Goal: Task Accomplishment & Management: Use online tool/utility

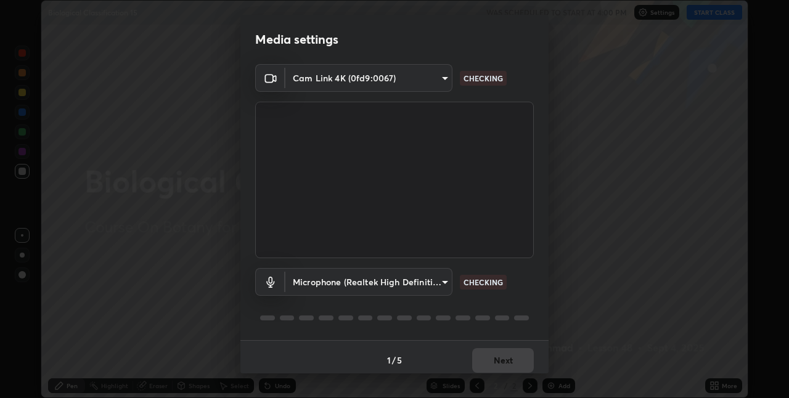
scroll to position [6, 0]
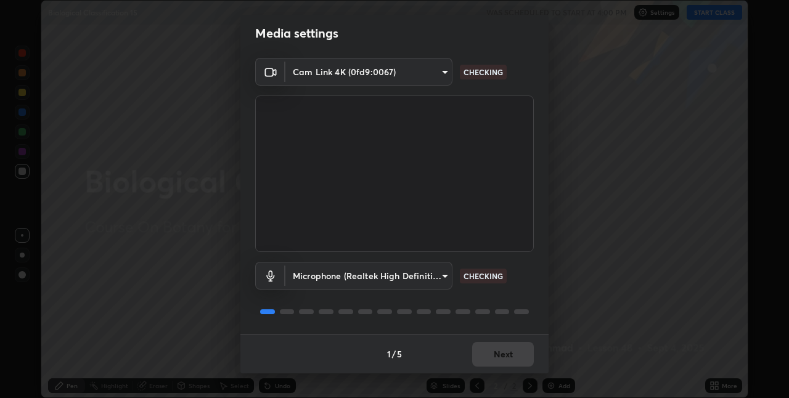
click at [509, 338] on div "1 / 5 Next" at bounding box center [394, 353] width 308 height 39
click at [510, 346] on div "1 / 5 Next" at bounding box center [394, 353] width 308 height 39
click at [507, 353] on div "1 / 5 Next" at bounding box center [394, 353] width 308 height 39
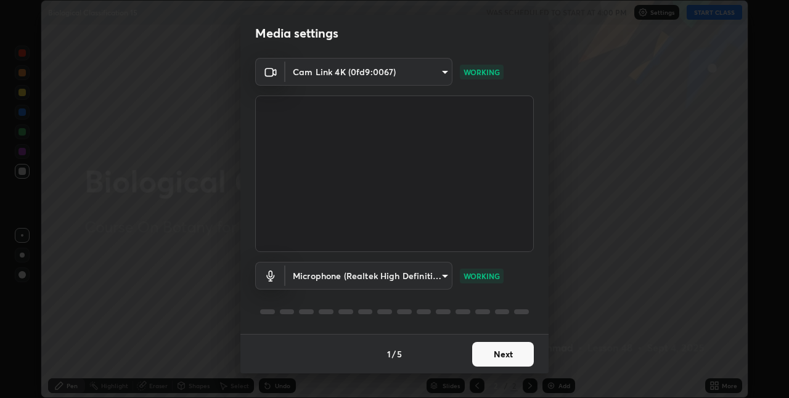
click at [496, 351] on button "Next" at bounding box center [503, 354] width 62 height 25
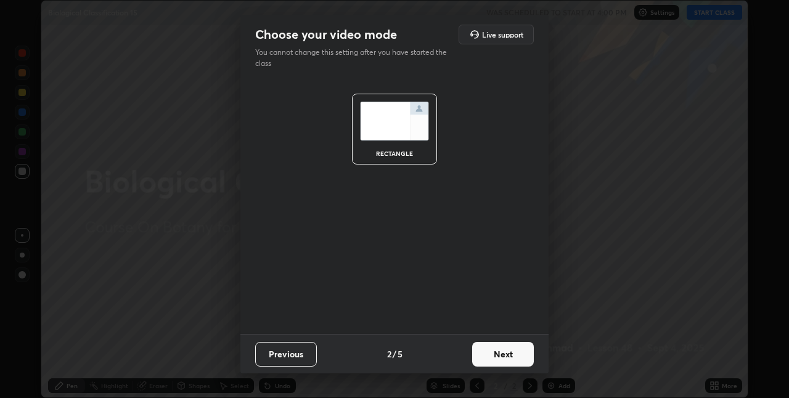
scroll to position [0, 0]
click at [497, 351] on button "Next" at bounding box center [503, 354] width 62 height 25
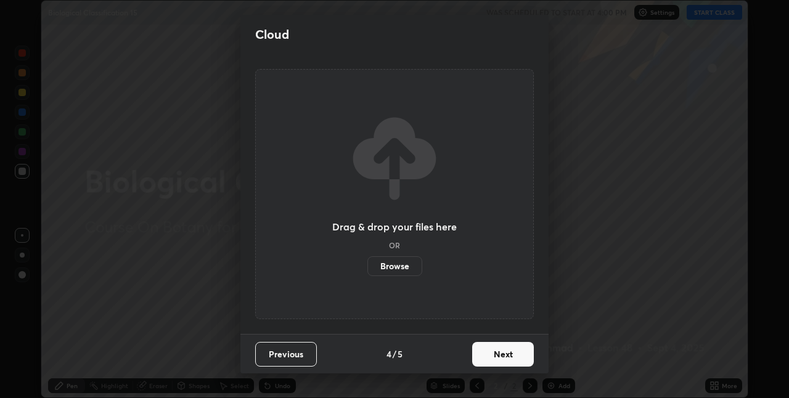
click at [500, 358] on button "Next" at bounding box center [503, 354] width 62 height 25
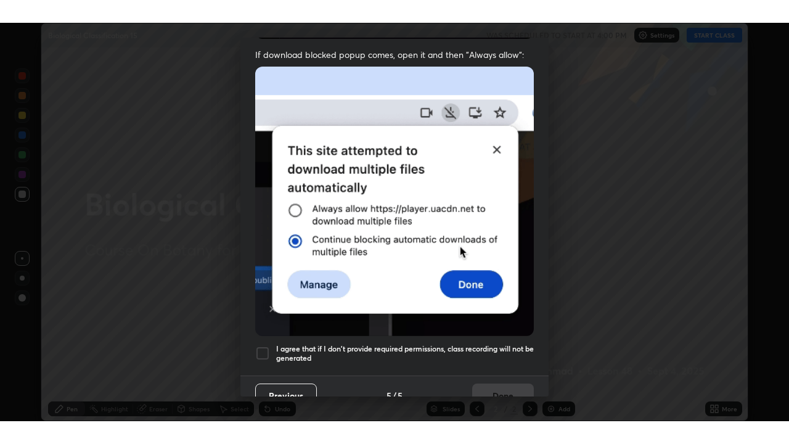
scroll to position [258, 0]
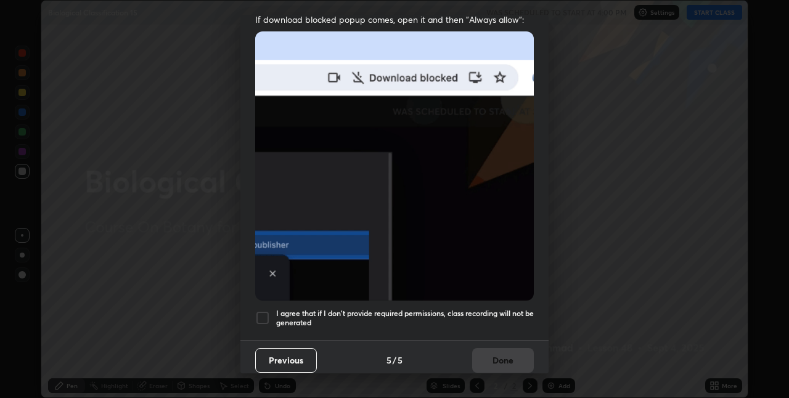
click at [264, 311] on div at bounding box center [262, 318] width 15 height 15
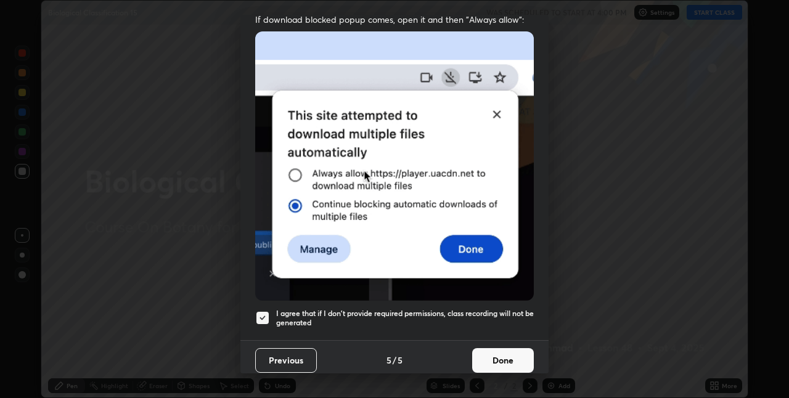
click at [493, 355] on button "Done" at bounding box center [503, 360] width 62 height 25
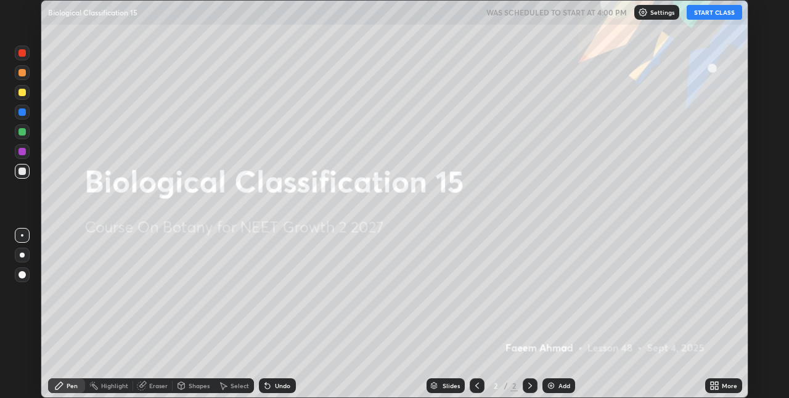
click at [718, 12] on button "START CLASS" at bounding box center [713, 12] width 55 height 15
click at [716, 388] on icon at bounding box center [716, 387] width 3 height 3
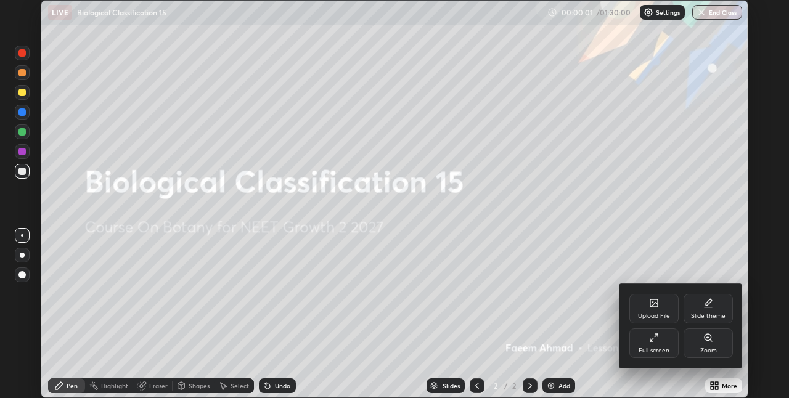
click at [661, 343] on div "Full screen" at bounding box center [653, 343] width 49 height 30
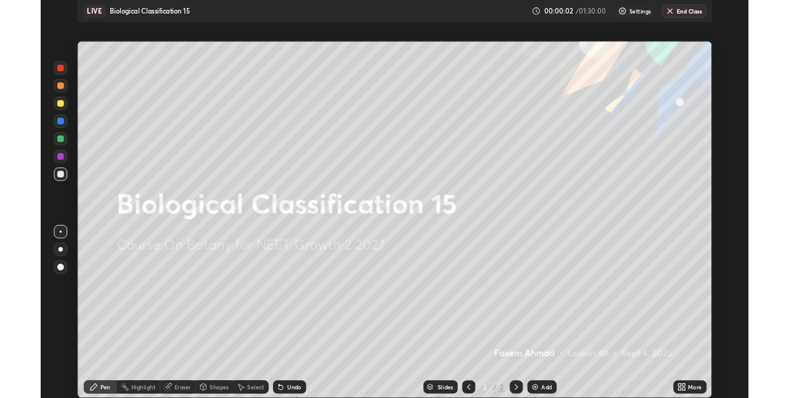
scroll to position [444, 789]
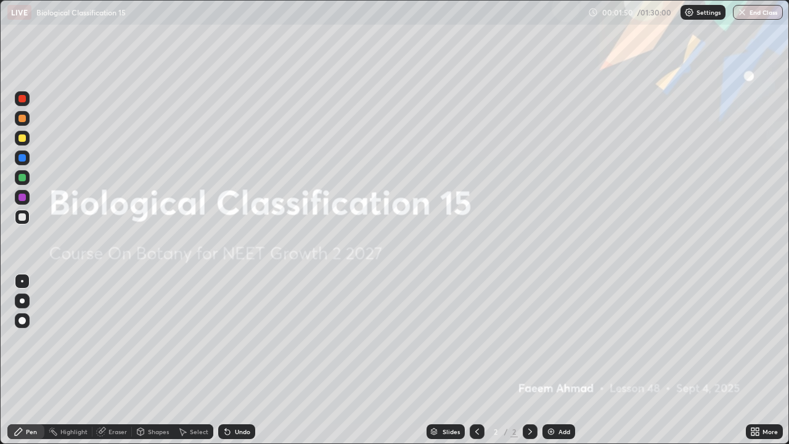
click at [561, 397] on div "Add" at bounding box center [564, 431] width 12 height 6
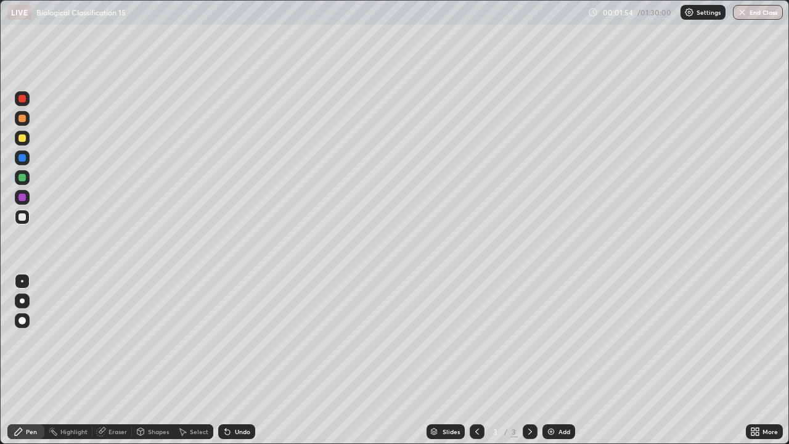
click at [21, 137] on div at bounding box center [21, 137] width 7 height 7
click at [22, 301] on div at bounding box center [22, 300] width 5 height 5
click at [23, 217] on div at bounding box center [21, 216] width 7 height 7
click at [25, 140] on div at bounding box center [21, 137] width 7 height 7
click at [25, 217] on div at bounding box center [21, 216] width 7 height 7
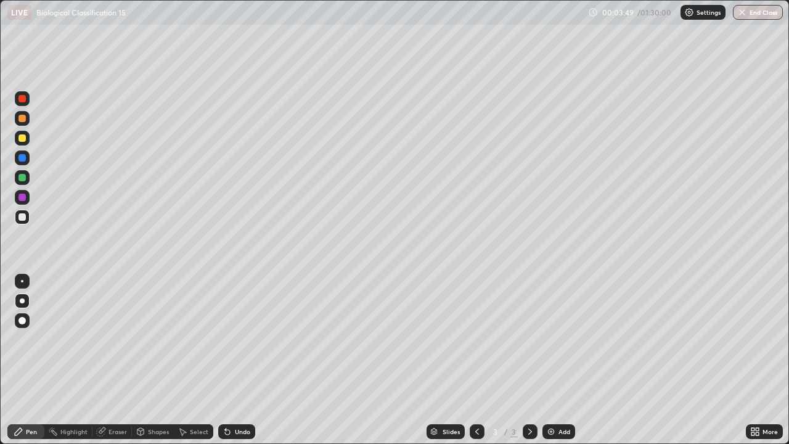
click at [22, 139] on div at bounding box center [21, 137] width 7 height 7
click at [26, 213] on div at bounding box center [22, 216] width 15 height 15
click at [553, 397] on img at bounding box center [551, 431] width 10 height 10
click at [23, 139] on div at bounding box center [21, 137] width 7 height 7
click at [27, 217] on div at bounding box center [22, 216] width 15 height 15
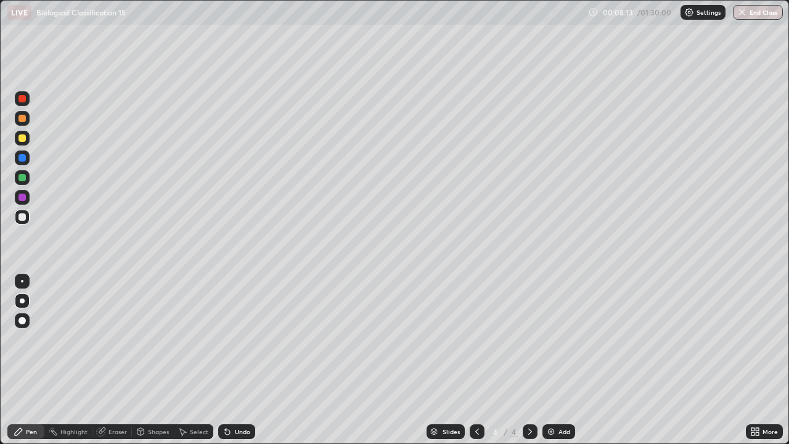
click at [248, 397] on div "Undo" at bounding box center [236, 431] width 37 height 15
click at [250, 397] on div "Undo" at bounding box center [236, 431] width 37 height 15
click at [248, 397] on div "Undo" at bounding box center [236, 431] width 37 height 15
click at [247, 397] on div "Undo" at bounding box center [242, 431] width 15 height 6
click at [128, 397] on div "Eraser" at bounding box center [111, 431] width 39 height 15
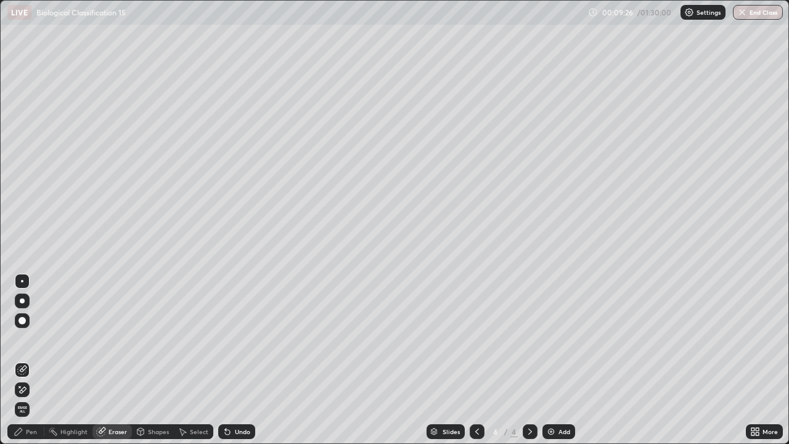
click at [33, 397] on div "Pen" at bounding box center [31, 431] width 11 height 6
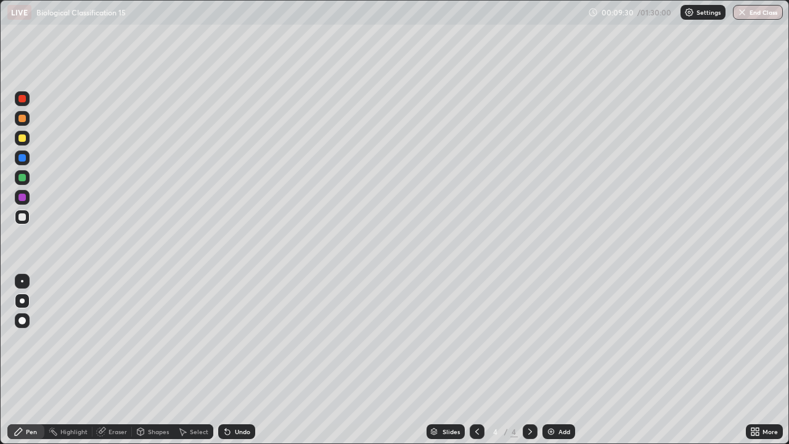
click at [238, 397] on div "Undo" at bounding box center [236, 431] width 37 height 15
click at [151, 397] on div "Shapes" at bounding box center [158, 431] width 21 height 6
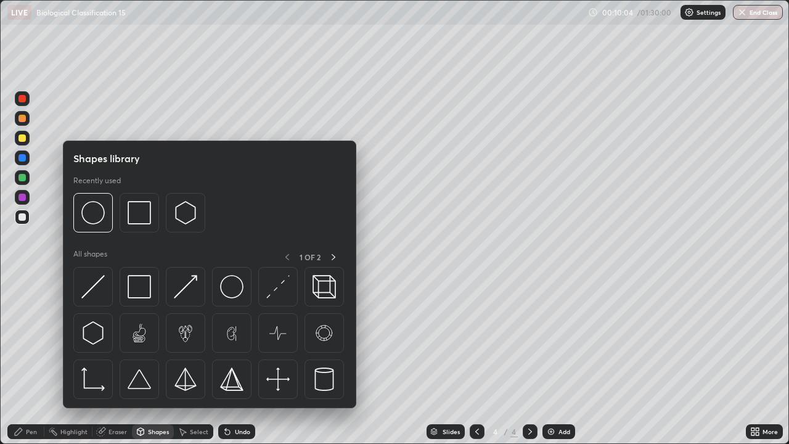
click at [105, 397] on div "Eraser" at bounding box center [111, 431] width 39 height 15
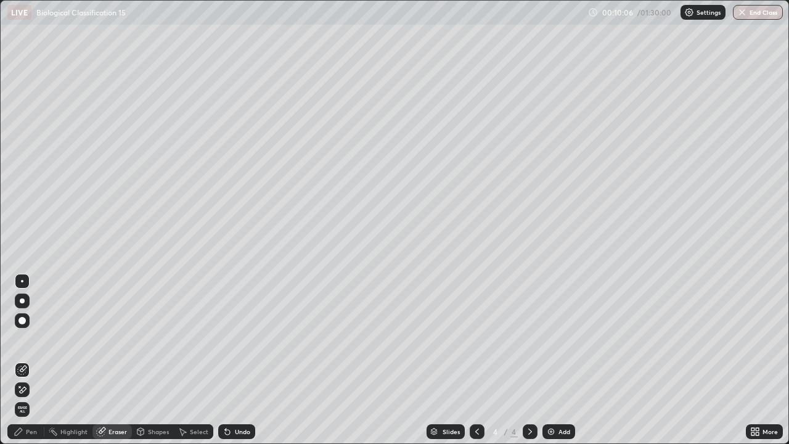
click at [22, 390] on icon at bounding box center [23, 389] width 7 height 6
click at [34, 397] on div "Pen" at bounding box center [31, 431] width 11 height 6
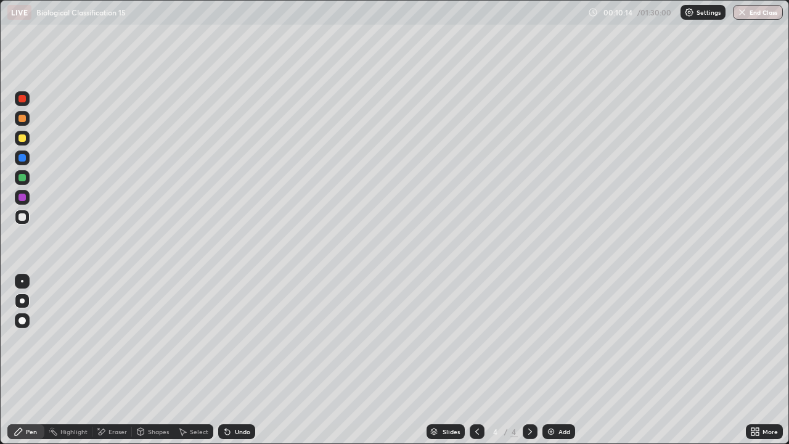
click at [23, 98] on div at bounding box center [21, 98] width 7 height 7
click at [26, 217] on div at bounding box center [22, 216] width 15 height 15
click at [23, 217] on div at bounding box center [21, 216] width 7 height 7
click at [22, 281] on div at bounding box center [22, 281] width 2 height 2
click at [117, 397] on div "Eraser" at bounding box center [117, 431] width 18 height 6
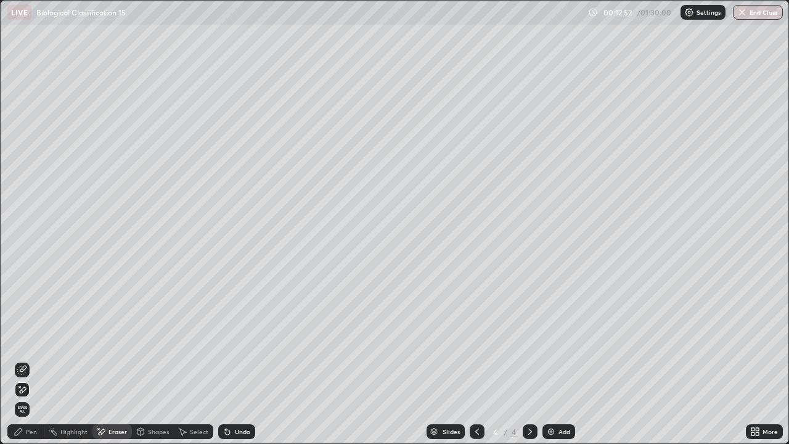
click at [38, 397] on div "Pen" at bounding box center [25, 431] width 37 height 15
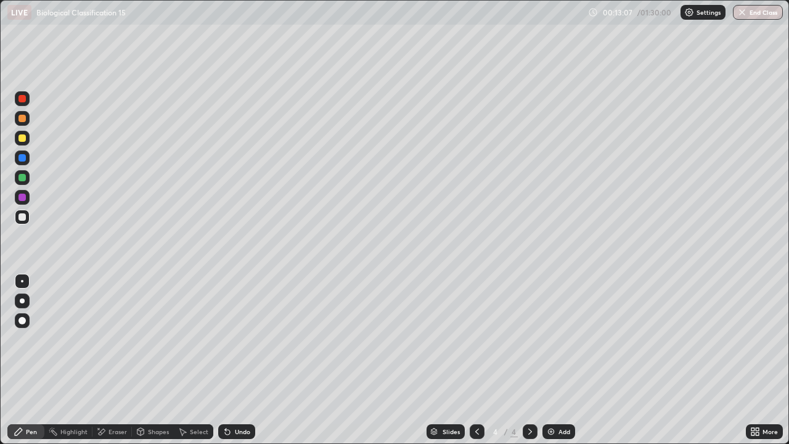
click at [18, 139] on div at bounding box center [22, 138] width 15 height 15
click at [238, 397] on div "Undo" at bounding box center [242, 431] width 15 height 6
click at [237, 397] on div "Undo" at bounding box center [242, 431] width 15 height 6
click at [238, 397] on div "Undo" at bounding box center [242, 431] width 15 height 6
click at [528, 397] on icon at bounding box center [530, 431] width 10 height 10
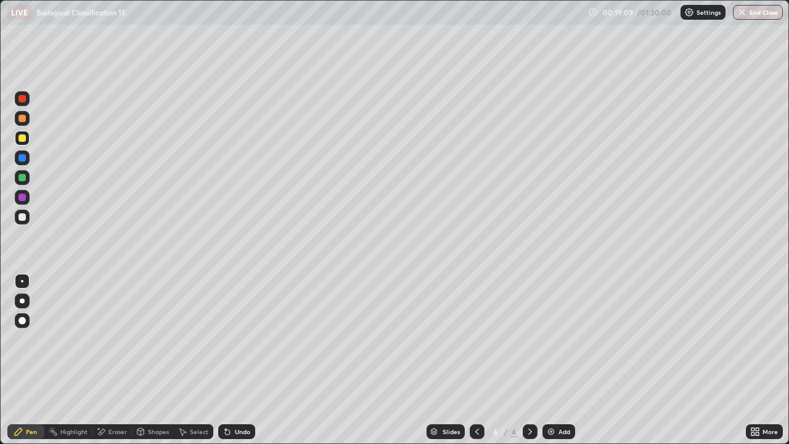
click at [556, 397] on div "Add" at bounding box center [558, 431] width 33 height 15
click at [22, 301] on div at bounding box center [22, 300] width 5 height 5
click at [25, 217] on div at bounding box center [21, 216] width 7 height 7
click at [25, 141] on div at bounding box center [22, 138] width 15 height 15
click at [245, 397] on div "Undo" at bounding box center [236, 431] width 37 height 15
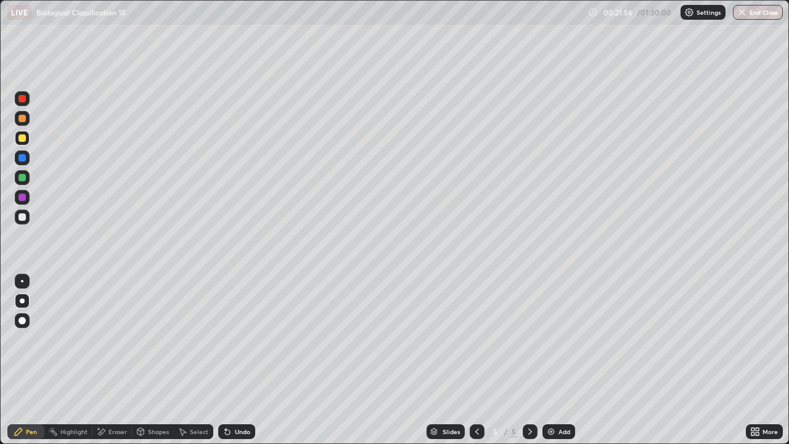
click at [24, 213] on div at bounding box center [21, 216] width 7 height 7
click at [551, 397] on img at bounding box center [551, 431] width 10 height 10
click at [24, 137] on div at bounding box center [21, 137] width 7 height 7
click at [239, 397] on div "Undo" at bounding box center [236, 431] width 37 height 15
click at [241, 397] on div "Undo" at bounding box center [242, 431] width 15 height 6
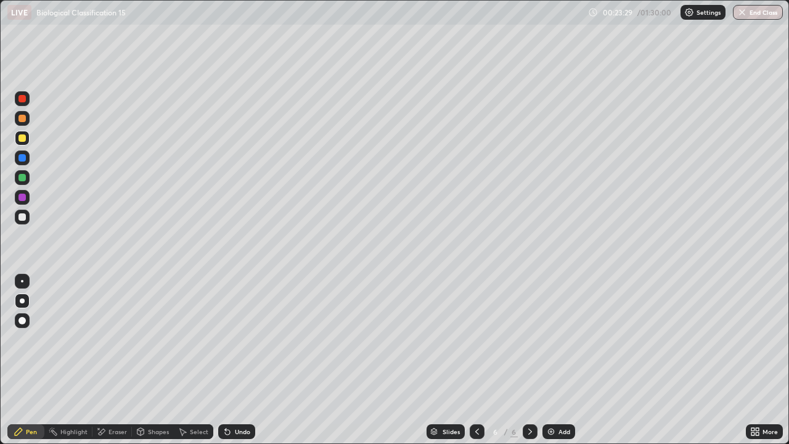
click at [26, 211] on div at bounding box center [22, 216] width 15 height 15
click at [27, 177] on div at bounding box center [22, 177] width 15 height 15
click at [243, 397] on div "Undo" at bounding box center [236, 431] width 37 height 15
click at [245, 397] on div "Undo" at bounding box center [242, 431] width 15 height 6
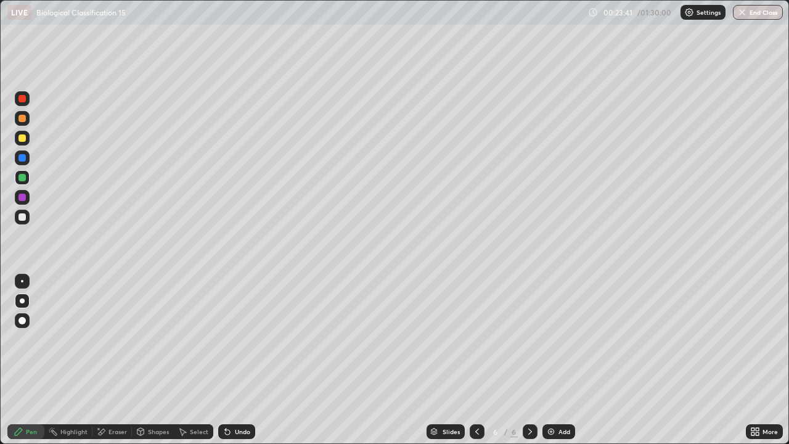
click at [245, 397] on div "Undo" at bounding box center [242, 431] width 15 height 6
click at [243, 397] on div "Undo" at bounding box center [242, 431] width 15 height 6
click at [240, 397] on div "Undo" at bounding box center [242, 431] width 15 height 6
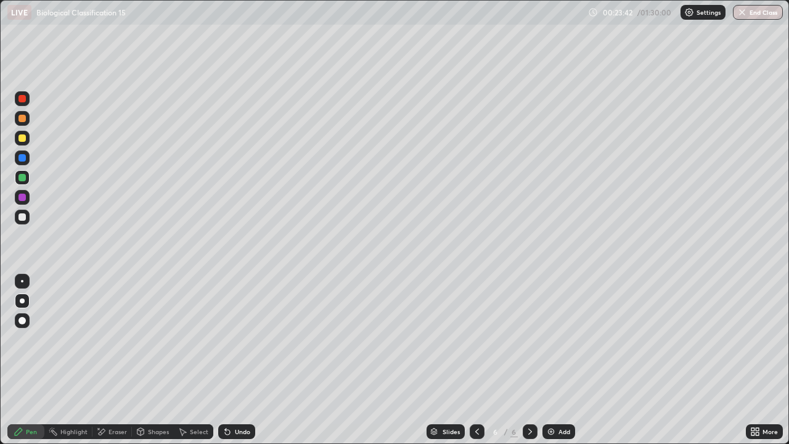
click at [241, 397] on div "Undo" at bounding box center [242, 431] width 15 height 6
click at [28, 99] on div at bounding box center [22, 98] width 15 height 15
click at [22, 320] on div at bounding box center [21, 320] width 7 height 7
click at [26, 173] on div at bounding box center [22, 177] width 15 height 15
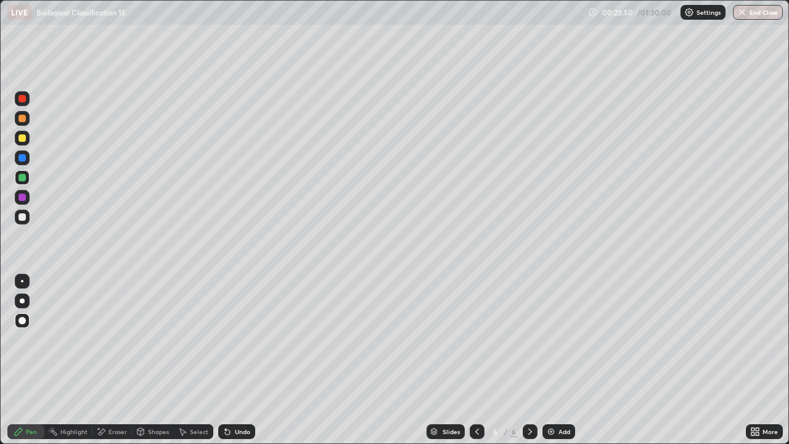
click at [22, 281] on div at bounding box center [22, 281] width 2 height 2
click at [22, 219] on div at bounding box center [21, 216] width 7 height 7
click at [232, 397] on div "Undo" at bounding box center [236, 431] width 37 height 15
click at [229, 397] on icon at bounding box center [227, 431] width 10 height 10
click at [114, 397] on div "Eraser" at bounding box center [117, 431] width 18 height 6
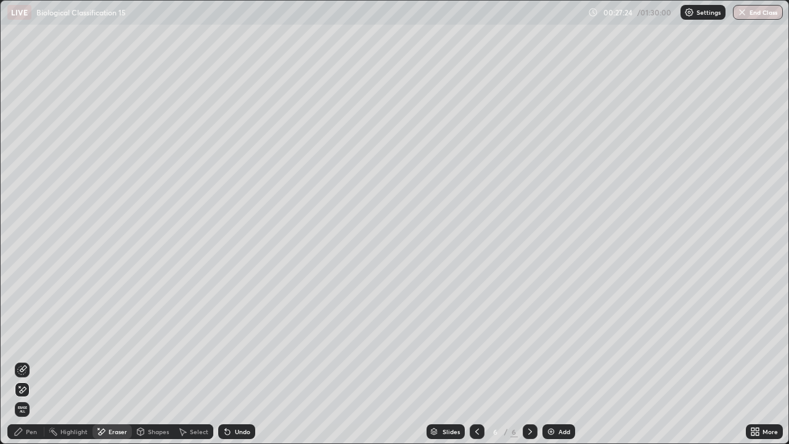
click at [243, 397] on div "Undo" at bounding box center [242, 431] width 15 height 6
click at [242, 397] on div "Undo" at bounding box center [242, 431] width 15 height 6
click at [555, 397] on div "Add" at bounding box center [558, 431] width 33 height 15
click at [35, 397] on div "Pen" at bounding box center [31, 431] width 11 height 6
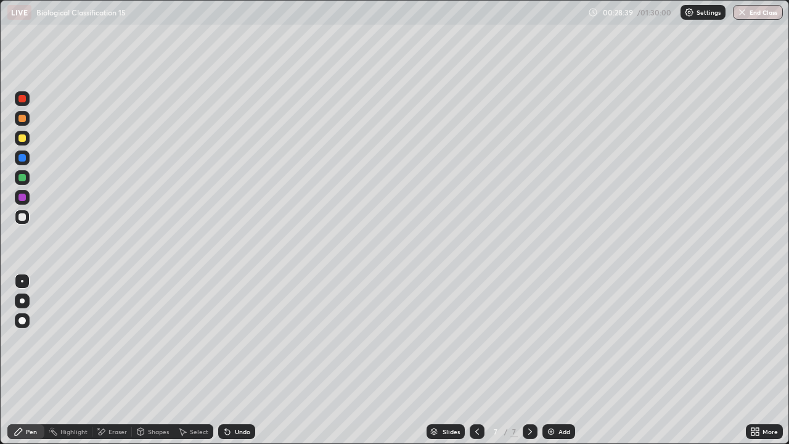
click at [23, 137] on div at bounding box center [21, 137] width 7 height 7
click at [20, 300] on div at bounding box center [22, 300] width 5 height 5
click at [22, 281] on div at bounding box center [22, 281] width 2 height 2
click at [253, 397] on div "Undo" at bounding box center [236, 431] width 37 height 15
click at [244, 397] on div "Undo" at bounding box center [236, 431] width 37 height 15
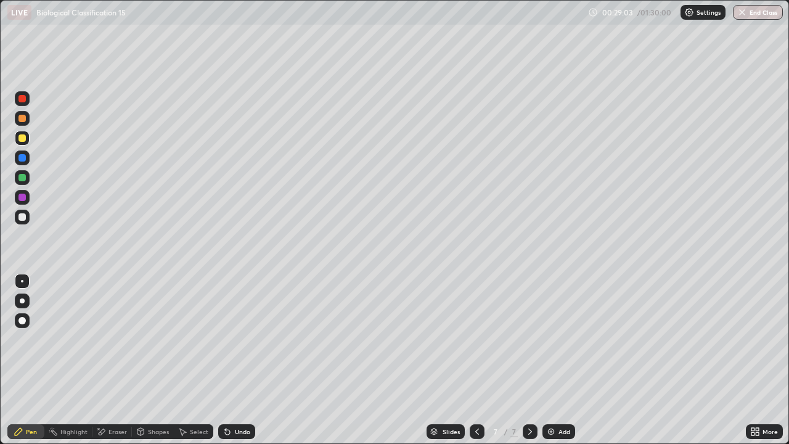
click at [161, 397] on div "Shapes" at bounding box center [153, 431] width 42 height 15
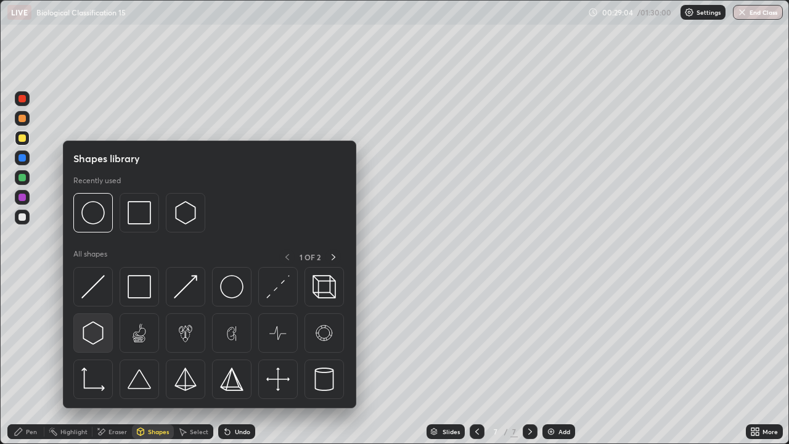
click at [97, 333] on img at bounding box center [92, 332] width 23 height 23
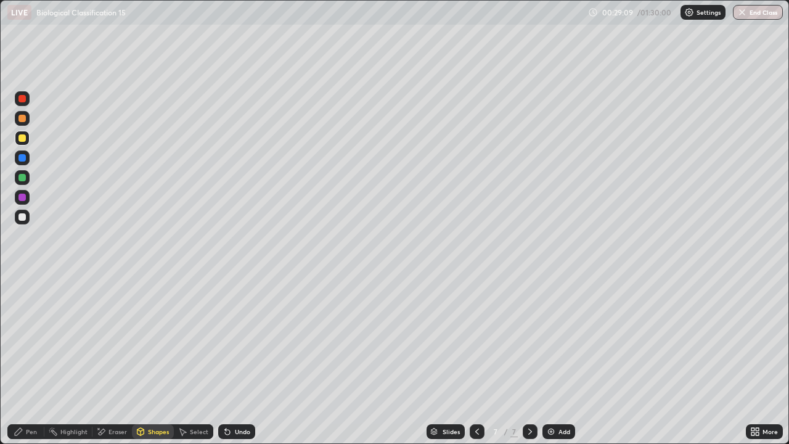
click at [31, 397] on div "Pen" at bounding box center [31, 431] width 11 height 6
click at [112, 397] on div "Eraser" at bounding box center [111, 431] width 39 height 15
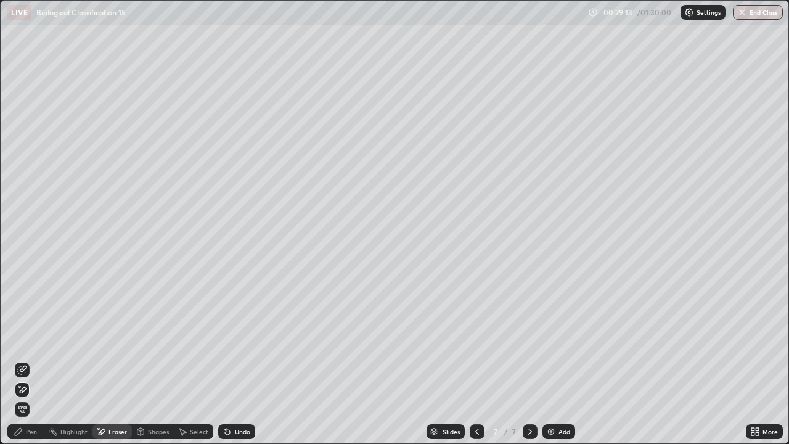
click at [243, 397] on div "Undo" at bounding box center [242, 431] width 15 height 6
click at [22, 367] on icon at bounding box center [22, 370] width 10 height 10
click at [32, 397] on div "Pen" at bounding box center [31, 431] width 11 height 6
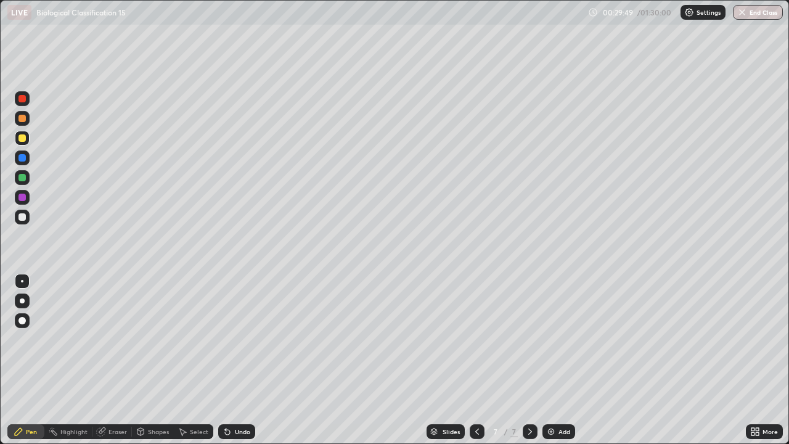
click at [22, 222] on div at bounding box center [22, 216] width 15 height 15
click at [22, 137] on div at bounding box center [21, 137] width 7 height 7
click at [24, 216] on div at bounding box center [21, 216] width 7 height 7
click at [28, 142] on div at bounding box center [22, 138] width 15 height 15
click at [251, 397] on div "Undo" at bounding box center [236, 431] width 37 height 15
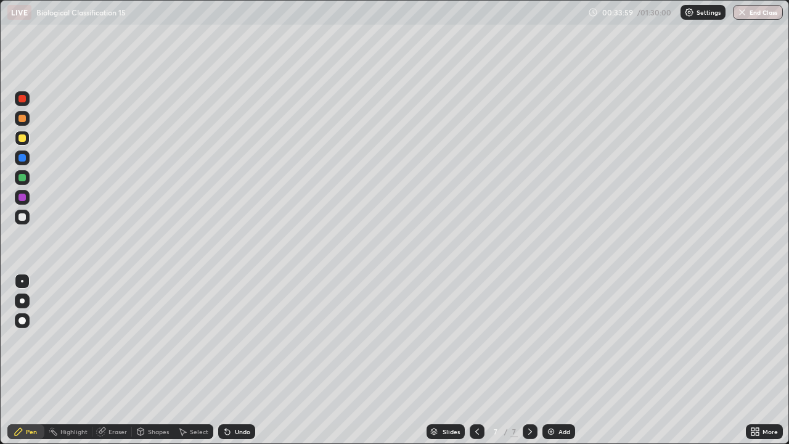
click at [553, 397] on img at bounding box center [551, 431] width 10 height 10
click at [24, 299] on div at bounding box center [22, 300] width 15 height 15
click at [23, 217] on div at bounding box center [21, 216] width 7 height 7
click at [23, 138] on div at bounding box center [21, 137] width 7 height 7
click at [243, 397] on div "Undo" at bounding box center [242, 431] width 15 height 6
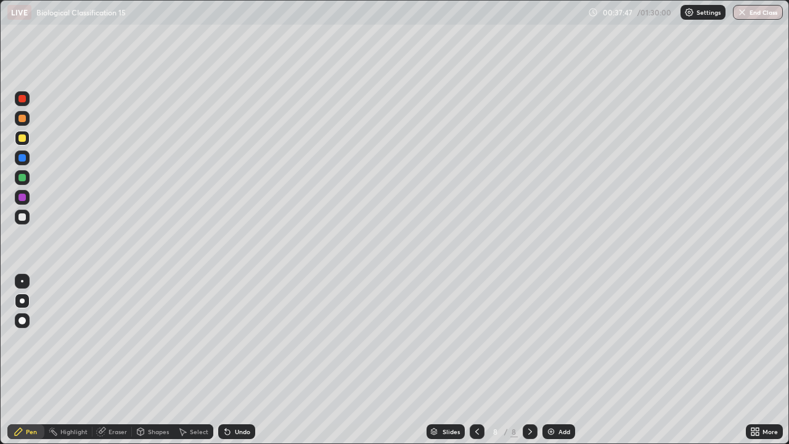
click at [550, 397] on img at bounding box center [551, 431] width 10 height 10
click at [476, 397] on icon at bounding box center [477, 431] width 10 height 10
click at [529, 397] on icon at bounding box center [530, 431] width 10 height 10
click at [250, 397] on div "Undo" at bounding box center [234, 431] width 42 height 25
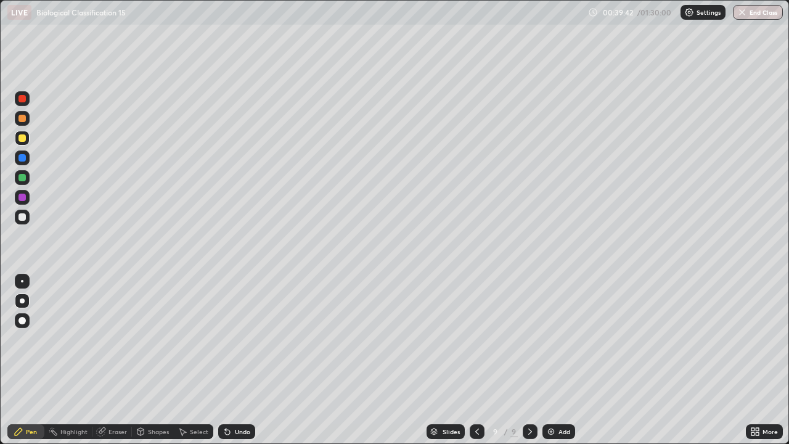
click at [21, 215] on div at bounding box center [21, 216] width 7 height 7
click at [27, 286] on div at bounding box center [22, 281] width 15 height 15
click at [245, 397] on div "Undo" at bounding box center [242, 431] width 15 height 6
click at [243, 397] on div "Undo" at bounding box center [242, 431] width 15 height 6
click at [245, 397] on div "Undo" at bounding box center [242, 431] width 15 height 6
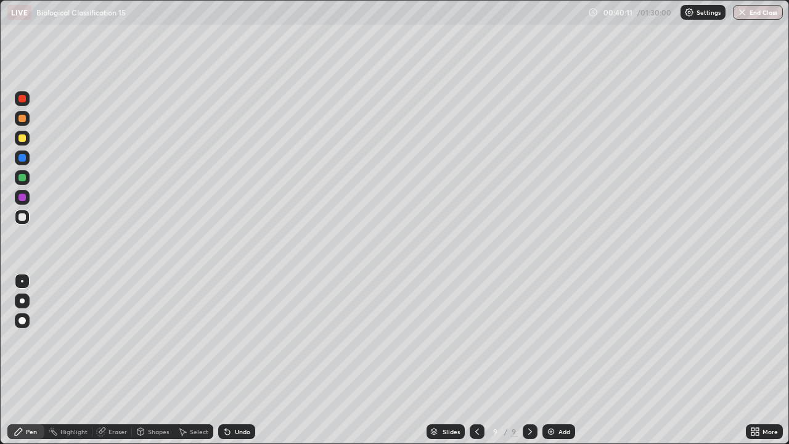
click at [246, 397] on div "Undo" at bounding box center [242, 431] width 15 height 6
click at [248, 397] on div "Undo" at bounding box center [236, 431] width 37 height 15
click at [246, 397] on div "Undo" at bounding box center [242, 431] width 15 height 6
click at [235, 397] on div "Undo" at bounding box center [242, 431] width 15 height 6
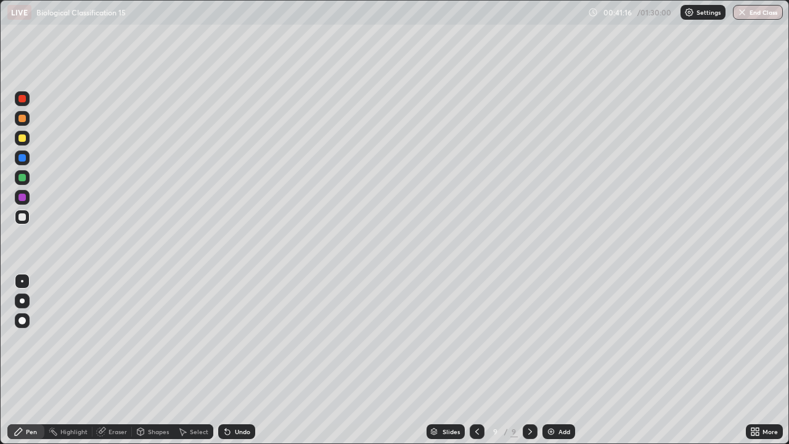
click at [243, 397] on div "Undo" at bounding box center [242, 431] width 15 height 6
click at [243, 397] on div "Undo" at bounding box center [236, 431] width 37 height 15
click at [571, 397] on div "Add" at bounding box center [558, 431] width 33 height 15
click at [25, 139] on div at bounding box center [21, 137] width 7 height 7
click at [22, 301] on div at bounding box center [22, 300] width 5 height 5
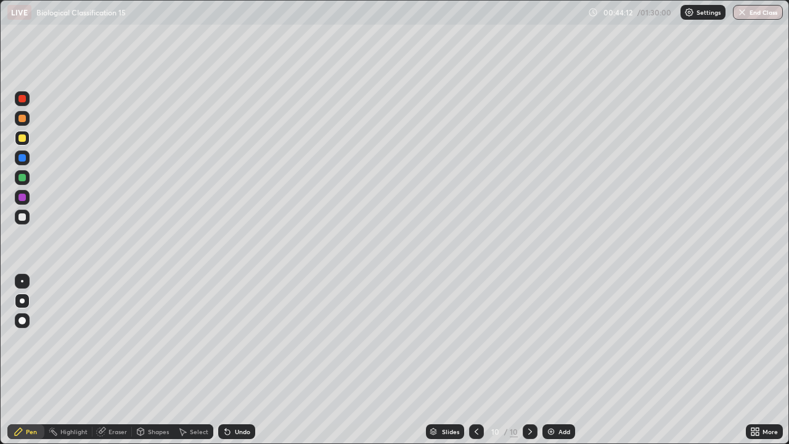
click at [27, 213] on div at bounding box center [22, 216] width 15 height 15
click at [246, 397] on div "Undo" at bounding box center [236, 431] width 37 height 15
click at [248, 397] on div "Undo" at bounding box center [236, 431] width 37 height 15
click at [246, 397] on div "Undo" at bounding box center [236, 431] width 37 height 15
click at [245, 397] on div "Undo" at bounding box center [236, 431] width 37 height 15
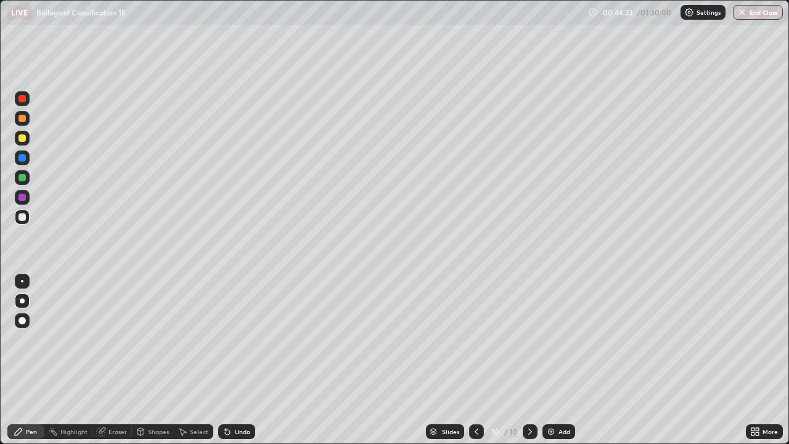
click at [245, 397] on div "Undo" at bounding box center [236, 431] width 37 height 15
click at [235, 397] on div "Undo" at bounding box center [236, 431] width 37 height 15
click at [21, 139] on div at bounding box center [21, 137] width 7 height 7
click at [551, 397] on img at bounding box center [551, 431] width 10 height 10
click at [26, 212] on div at bounding box center [22, 216] width 15 height 15
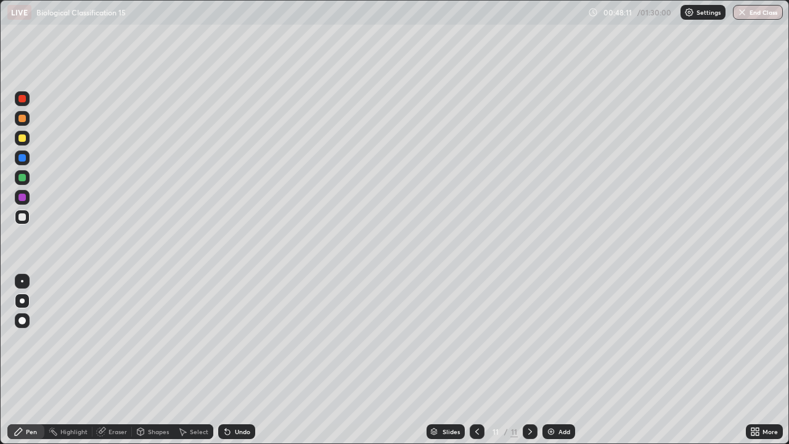
click at [249, 397] on div "Undo" at bounding box center [236, 431] width 37 height 15
click at [26, 138] on div at bounding box center [22, 138] width 15 height 15
click at [242, 397] on div "Undo" at bounding box center [242, 431] width 15 height 6
click at [554, 397] on img at bounding box center [551, 431] width 10 height 10
click at [25, 212] on div at bounding box center [22, 216] width 15 height 15
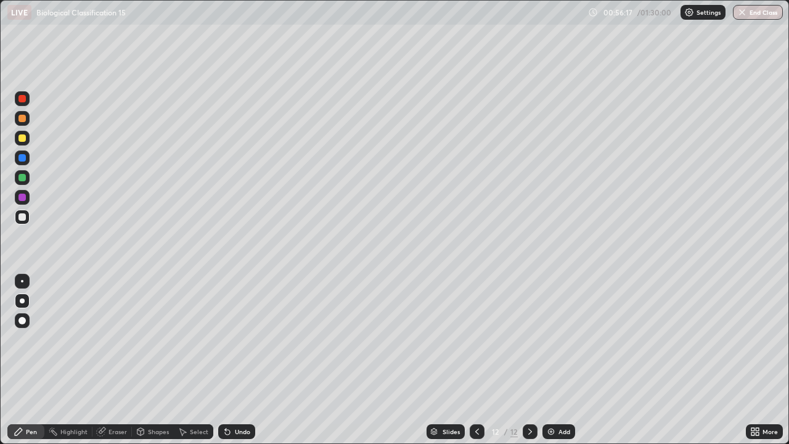
click at [247, 397] on div "Undo" at bounding box center [236, 431] width 37 height 15
click at [253, 397] on div "Undo" at bounding box center [236, 431] width 37 height 15
click at [251, 397] on div "Undo" at bounding box center [236, 431] width 37 height 15
click at [248, 397] on div "Undo" at bounding box center [242, 431] width 15 height 6
click at [244, 397] on div "Undo" at bounding box center [236, 431] width 37 height 15
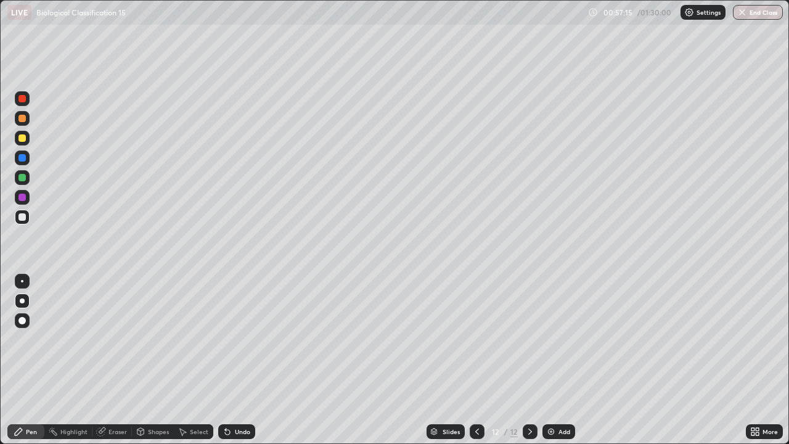
click at [116, 397] on div "Eraser" at bounding box center [117, 431] width 18 height 6
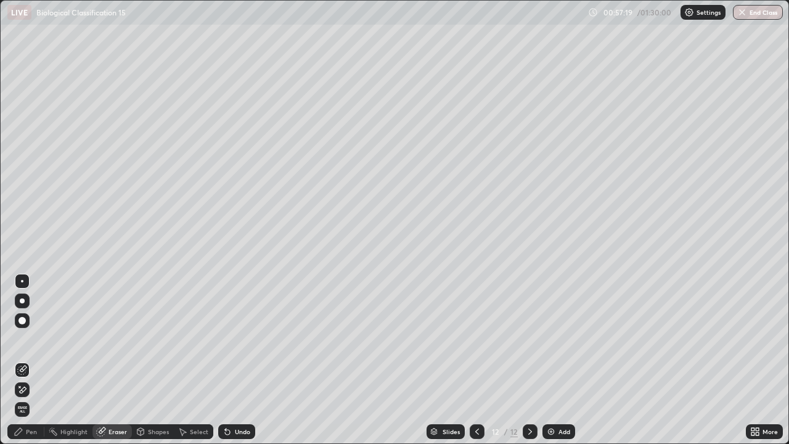
click at [42, 397] on div "Pen" at bounding box center [25, 431] width 37 height 15
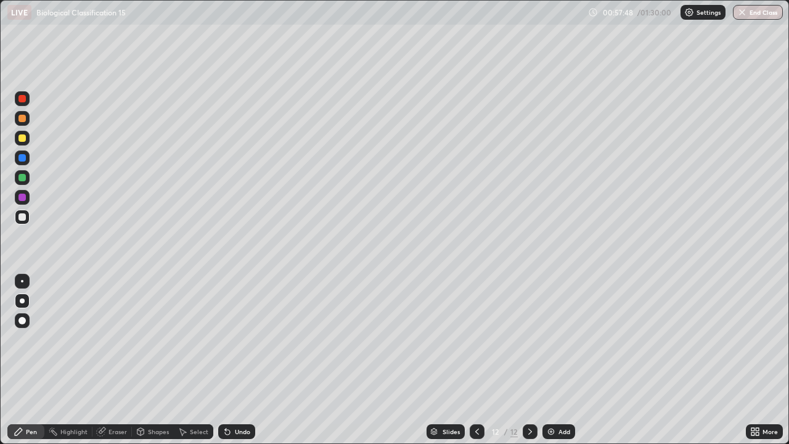
click at [28, 139] on div at bounding box center [22, 138] width 15 height 15
click at [23, 217] on div at bounding box center [21, 216] width 7 height 7
click at [237, 397] on div "Undo" at bounding box center [242, 431] width 15 height 6
click at [243, 397] on div "Undo" at bounding box center [236, 431] width 37 height 15
click at [572, 397] on div "Add" at bounding box center [558, 431] width 33 height 15
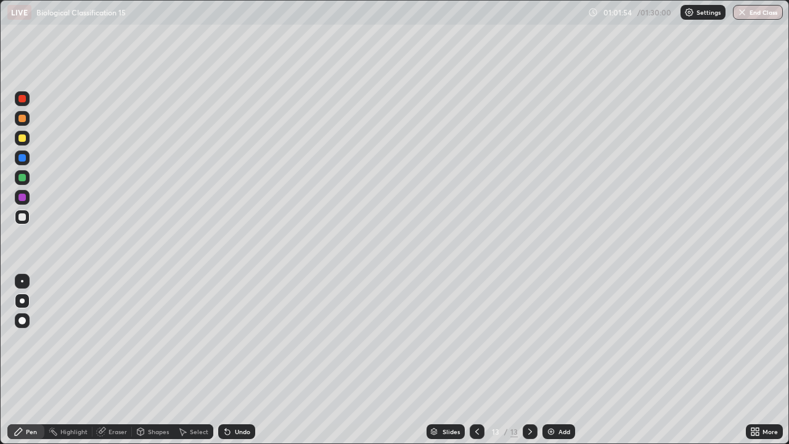
click at [243, 397] on div "Undo" at bounding box center [236, 431] width 37 height 15
click at [556, 397] on div "Add" at bounding box center [558, 431] width 33 height 15
click at [22, 136] on div at bounding box center [21, 137] width 7 height 7
click at [238, 397] on div "Undo" at bounding box center [236, 431] width 37 height 15
click at [112, 397] on div "Eraser" at bounding box center [117, 431] width 18 height 6
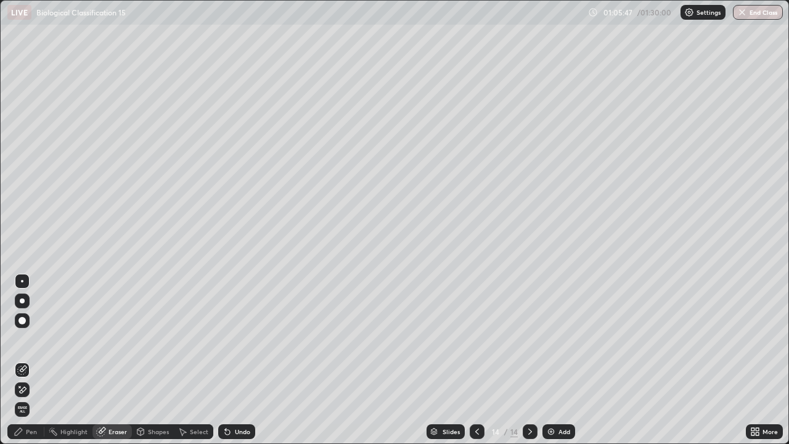
click at [33, 397] on div "Pen" at bounding box center [25, 431] width 37 height 15
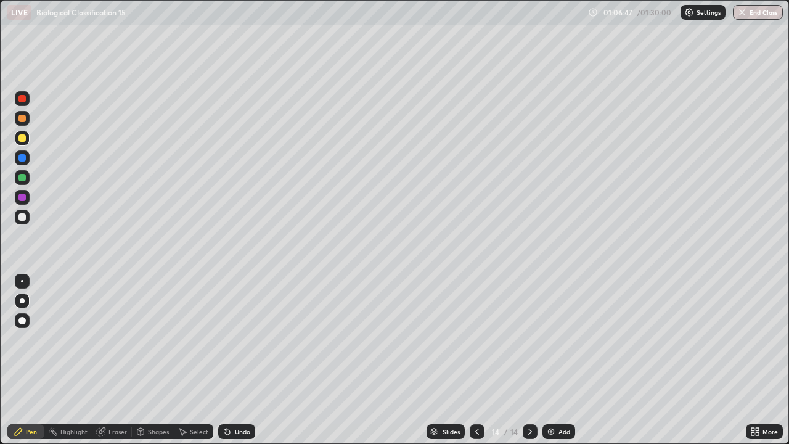
click at [236, 397] on div "Undo" at bounding box center [242, 431] width 15 height 6
click at [238, 397] on div "Undo" at bounding box center [242, 431] width 15 height 6
click at [757, 397] on icon at bounding box center [756, 429] width 3 height 3
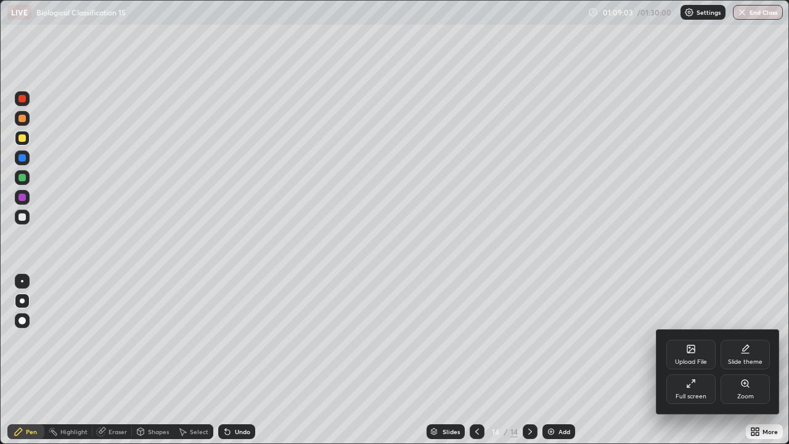
click at [561, 397] on div at bounding box center [394, 222] width 789 height 444
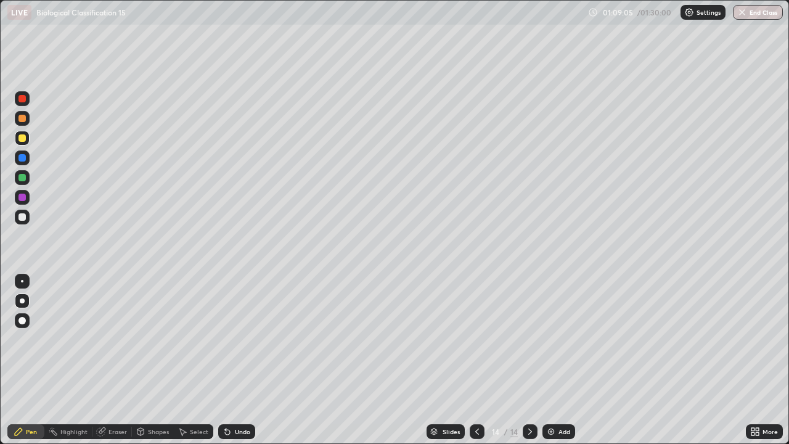
click at [558, 397] on div "Add" at bounding box center [564, 431] width 12 height 6
click at [27, 136] on div at bounding box center [22, 138] width 15 height 15
click at [757, 397] on icon at bounding box center [756, 433] width 3 height 3
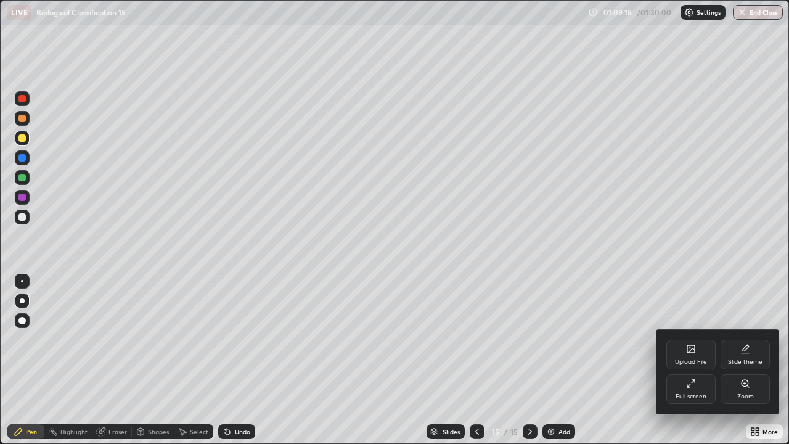
click at [688, 391] on div "Full screen" at bounding box center [690, 389] width 49 height 30
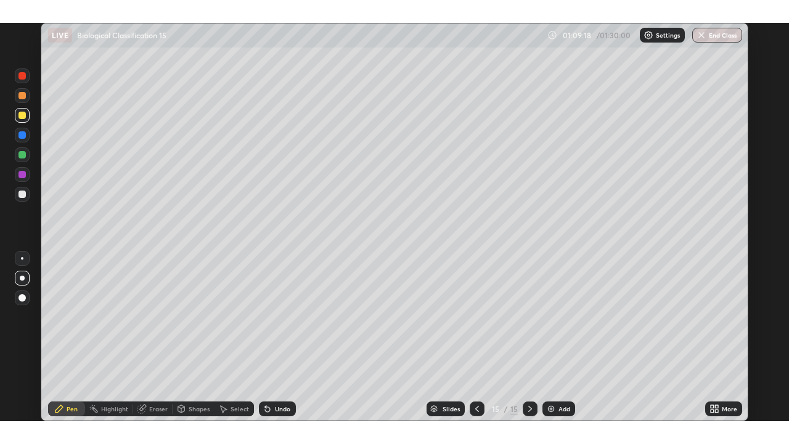
scroll to position [61211, 60821]
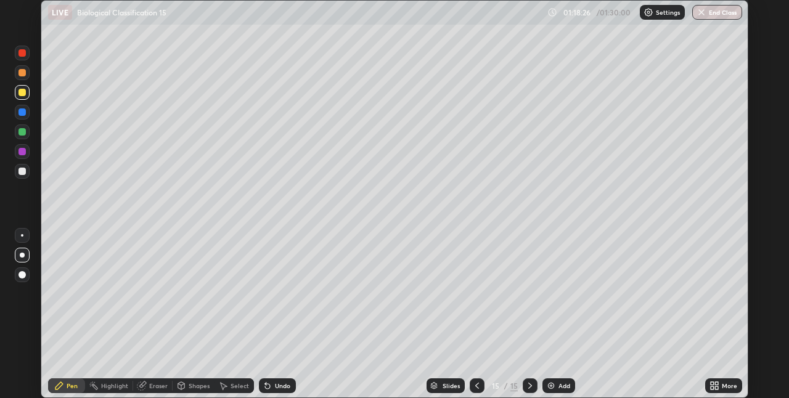
click at [723, 387] on div "More" at bounding box center [728, 386] width 15 height 6
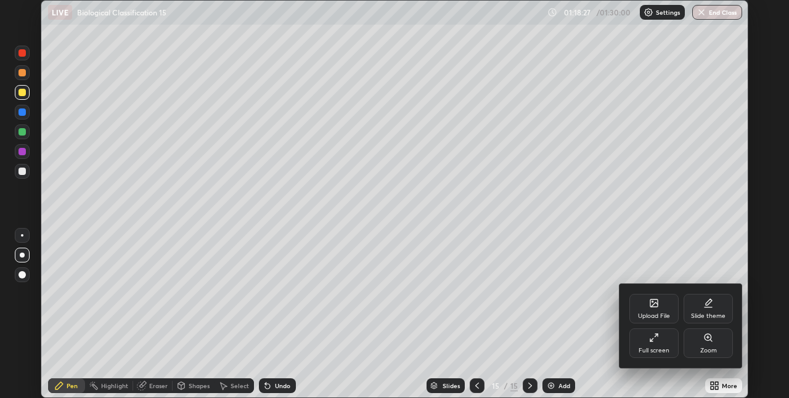
click at [659, 340] on div "Full screen" at bounding box center [653, 343] width 49 height 30
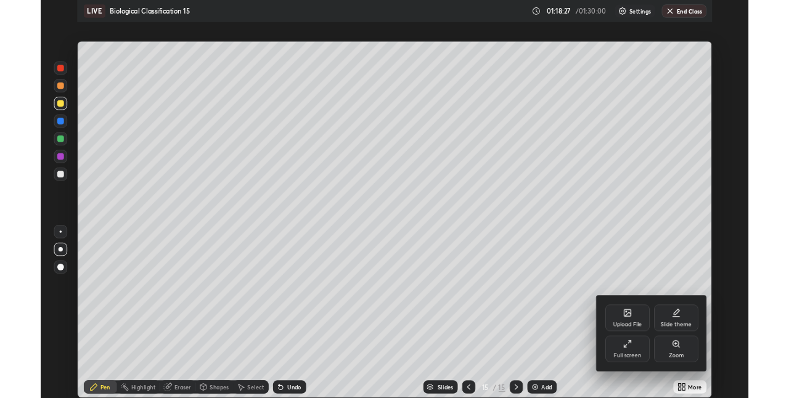
scroll to position [444, 789]
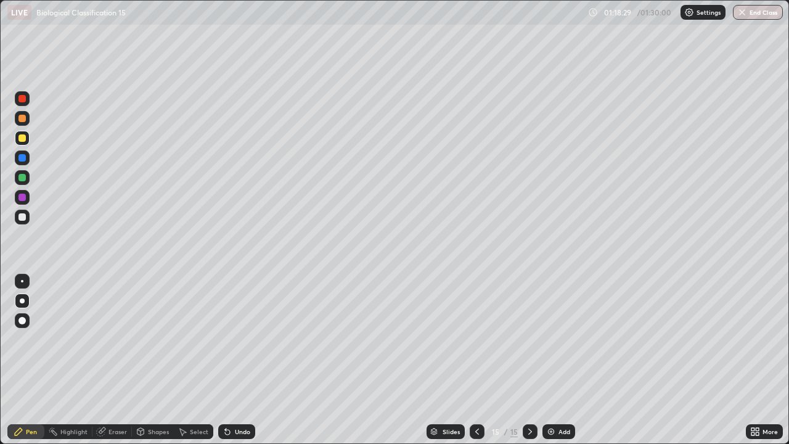
click at [22, 216] on div at bounding box center [21, 216] width 7 height 7
click at [225, 397] on icon at bounding box center [227, 431] width 5 height 5
click at [229, 397] on icon at bounding box center [227, 431] width 10 height 10
click at [24, 139] on div at bounding box center [21, 137] width 7 height 7
click at [237, 397] on div "Undo" at bounding box center [236, 431] width 37 height 15
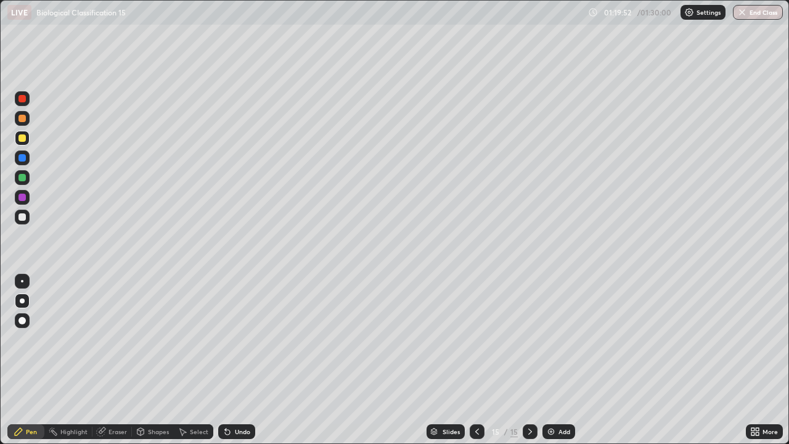
click at [550, 397] on img at bounding box center [551, 431] width 10 height 10
click at [230, 397] on icon at bounding box center [227, 431] width 10 height 10
click at [237, 397] on div "Undo" at bounding box center [242, 431] width 15 height 6
click at [25, 217] on div at bounding box center [21, 216] width 7 height 7
click at [233, 397] on div "Undo" at bounding box center [236, 431] width 37 height 15
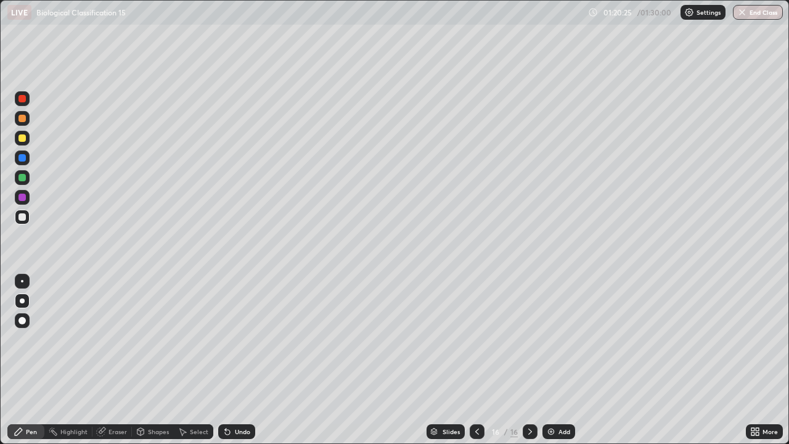
click at [237, 397] on div "Undo" at bounding box center [236, 431] width 37 height 15
click at [238, 397] on div "Undo" at bounding box center [236, 431] width 37 height 15
click at [231, 397] on div "Undo" at bounding box center [236, 431] width 37 height 15
click at [240, 397] on div "Undo" at bounding box center [242, 431] width 15 height 6
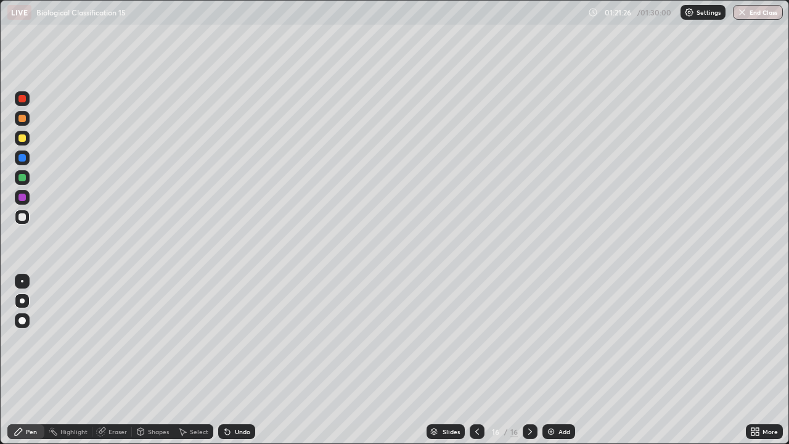
click at [240, 397] on div "Undo" at bounding box center [236, 431] width 37 height 15
click at [238, 397] on div "Undo" at bounding box center [242, 431] width 15 height 6
click at [551, 397] on img at bounding box center [551, 431] width 10 height 10
click at [245, 397] on div "Undo" at bounding box center [236, 431] width 37 height 15
click at [247, 397] on div "Undo" at bounding box center [242, 431] width 15 height 6
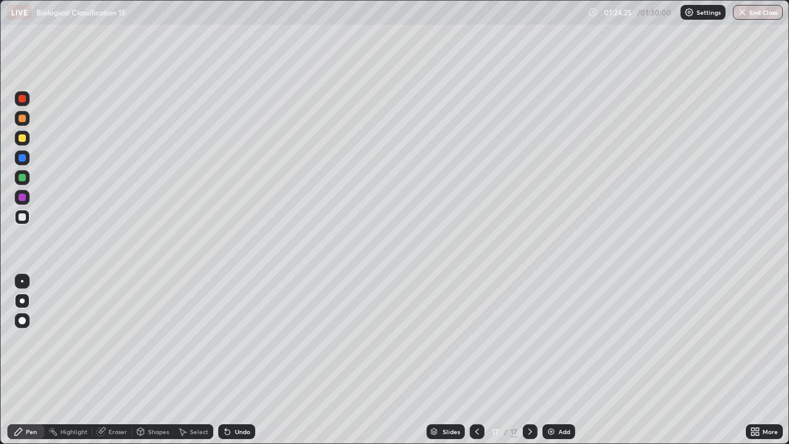
click at [248, 397] on div "Undo" at bounding box center [242, 431] width 15 height 6
click at [250, 397] on div "Undo" at bounding box center [236, 431] width 37 height 15
click at [243, 397] on div "Undo" at bounding box center [242, 431] width 15 height 6
click at [246, 397] on div "Undo" at bounding box center [242, 431] width 15 height 6
click at [248, 397] on div "Undo" at bounding box center [236, 431] width 37 height 15
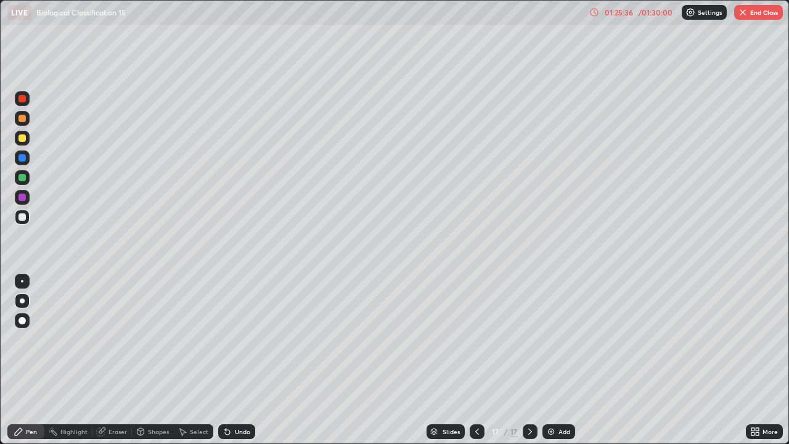
click at [242, 397] on div "Undo" at bounding box center [242, 431] width 15 height 6
click at [753, 15] on button "End Class" at bounding box center [758, 12] width 49 height 15
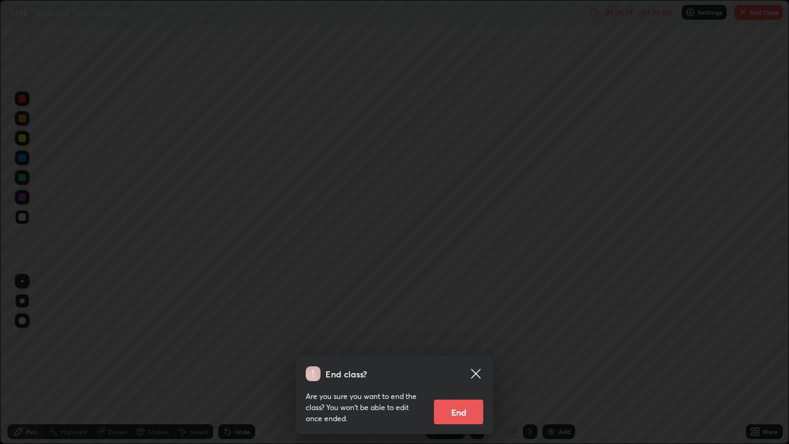
click at [468, 397] on button "End" at bounding box center [458, 411] width 49 height 25
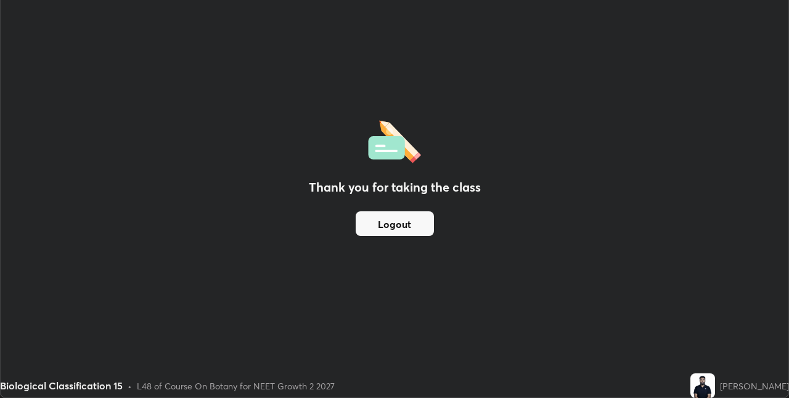
scroll to position [61211, 60821]
